Goal: Check status

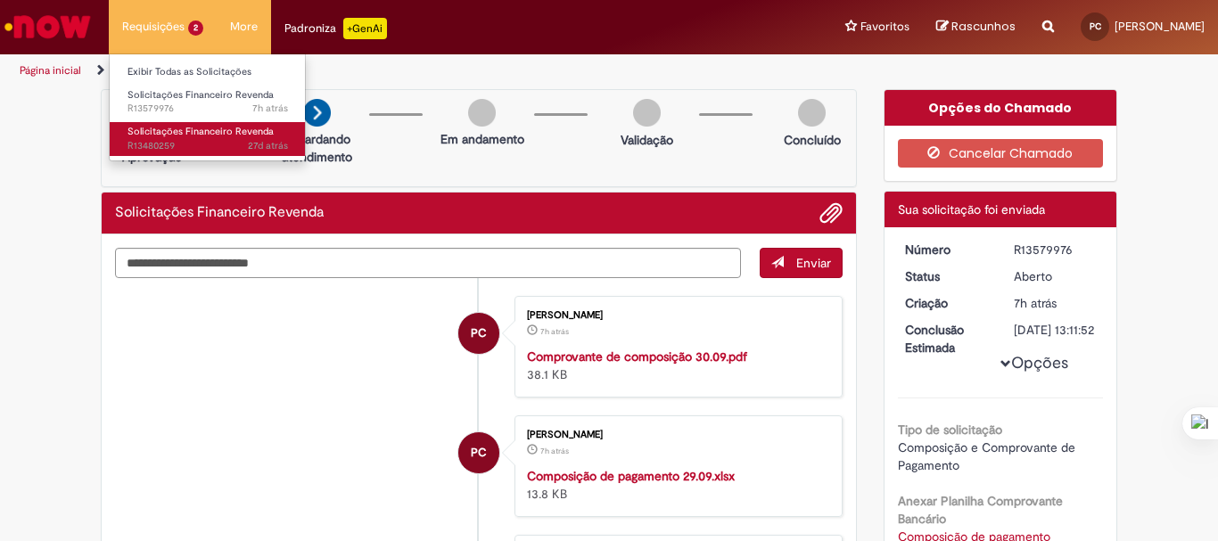
click at [193, 141] on span "27d atrás 27 dias atrás R13480259" at bounding box center [207, 146] width 160 height 14
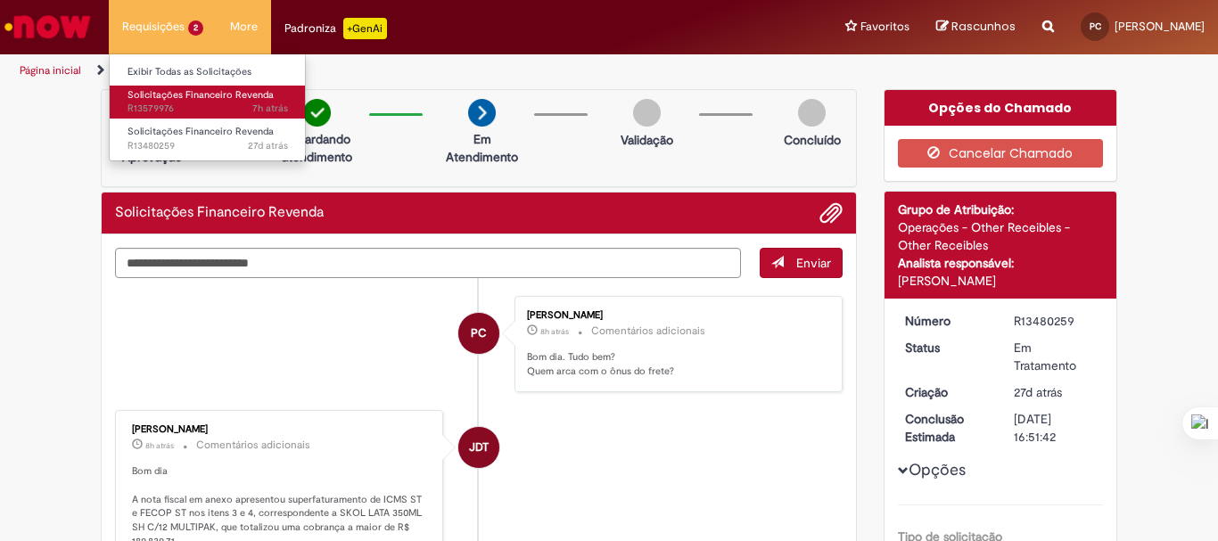
click at [175, 96] on span "Solicitações Financeiro Revenda" at bounding box center [200, 94] width 146 height 13
